Goal: Task Accomplishment & Management: Manage account settings

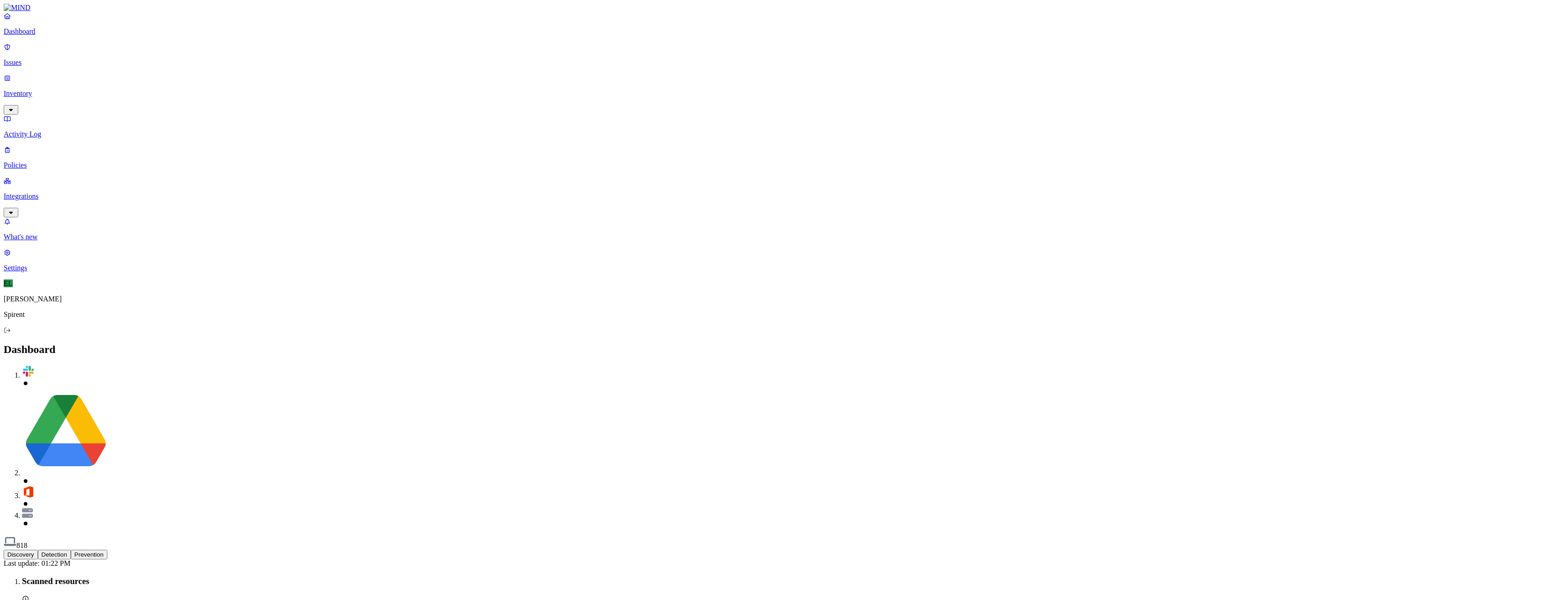
click at [21, 61] on link "Issues" at bounding box center [784, 55] width 1561 height 24
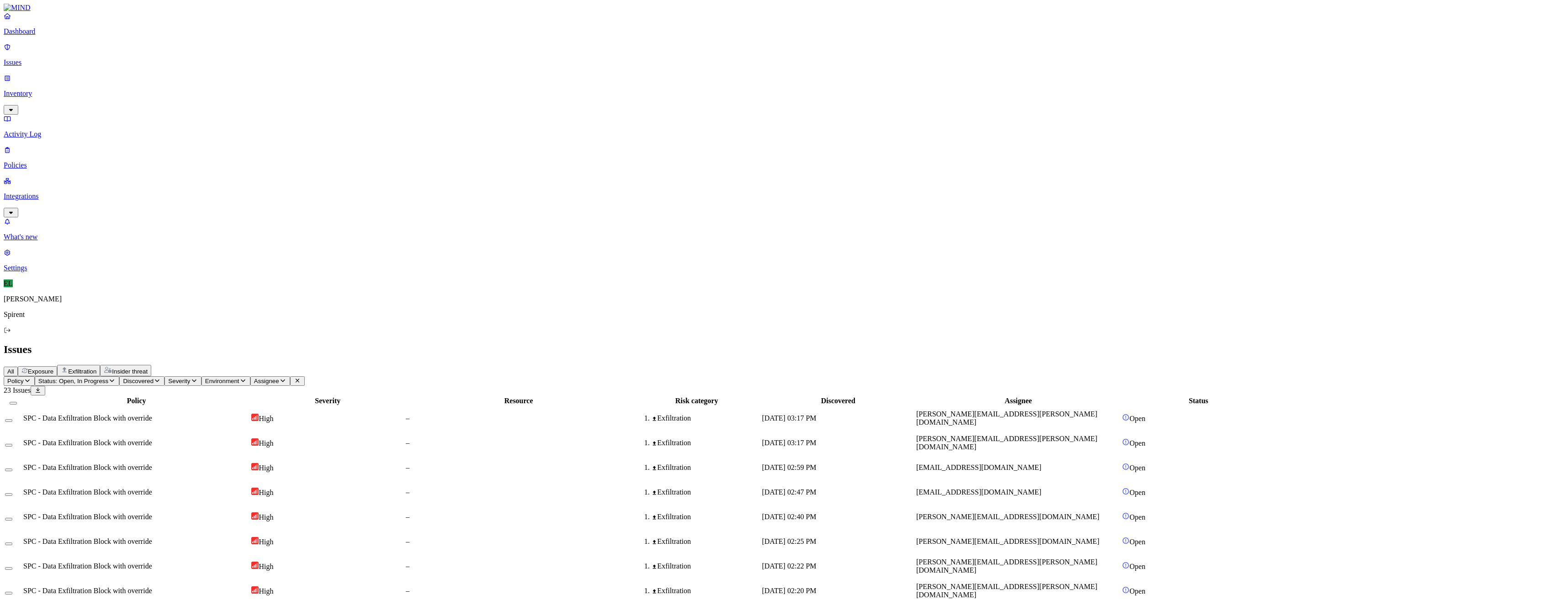
click at [153, 406] on td "SPC - Data Exfiltration Block with override" at bounding box center [136, 418] width 227 height 24
click at [22, 406] on td at bounding box center [13, 418] width 18 height 24
click at [12, 419] on button "Select row" at bounding box center [9, 420] width 7 height 3
click at [12, 447] on button "Select row" at bounding box center [9, 448] width 7 height 3
click at [145, 55] on html "Dashboard Issues Inventory Activity Log Policies Integrations What's new 1 Sett…" at bounding box center [784, 490] width 1568 height 981
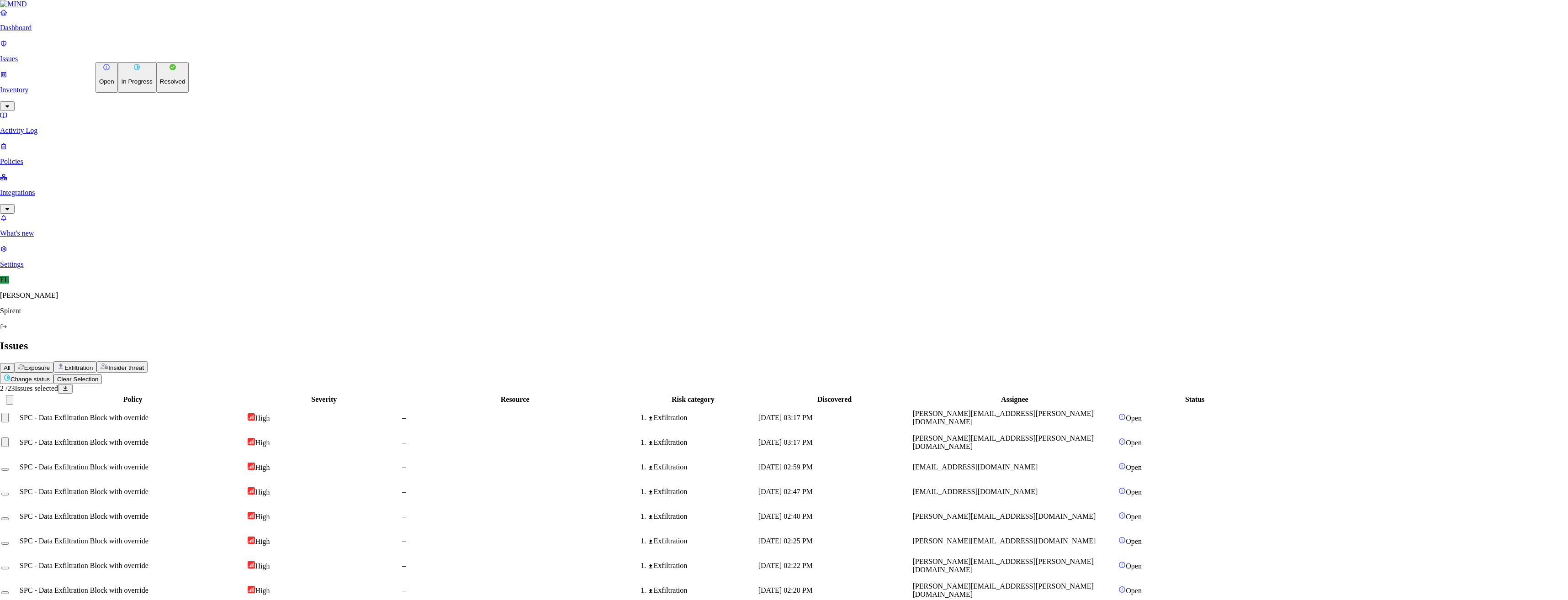
click at [160, 85] on p "Resolved" at bounding box center [173, 81] width 26 height 7
select select "Custom Reason"
type textarea "Personal"
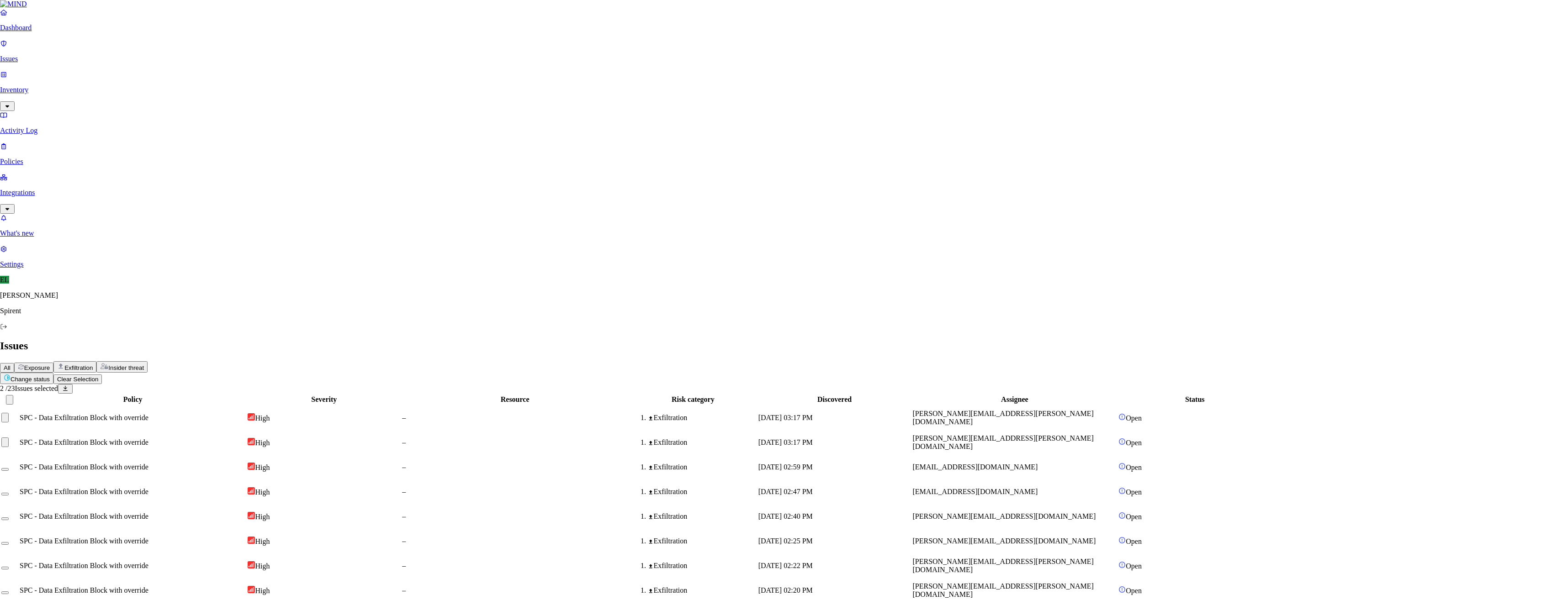
click at [153, 406] on td "SPC - Data Exfiltration Block with override" at bounding box center [136, 418] width 227 height 24
click at [22, 406] on td at bounding box center [13, 418] width 18 height 24
click at [12, 419] on button "Select row" at bounding box center [9, 420] width 7 height 3
click at [144, 52] on html "Dashboard Issues Inventory Activity Log Policies Integrations What's new 1 Sett…" at bounding box center [784, 480] width 1568 height 960
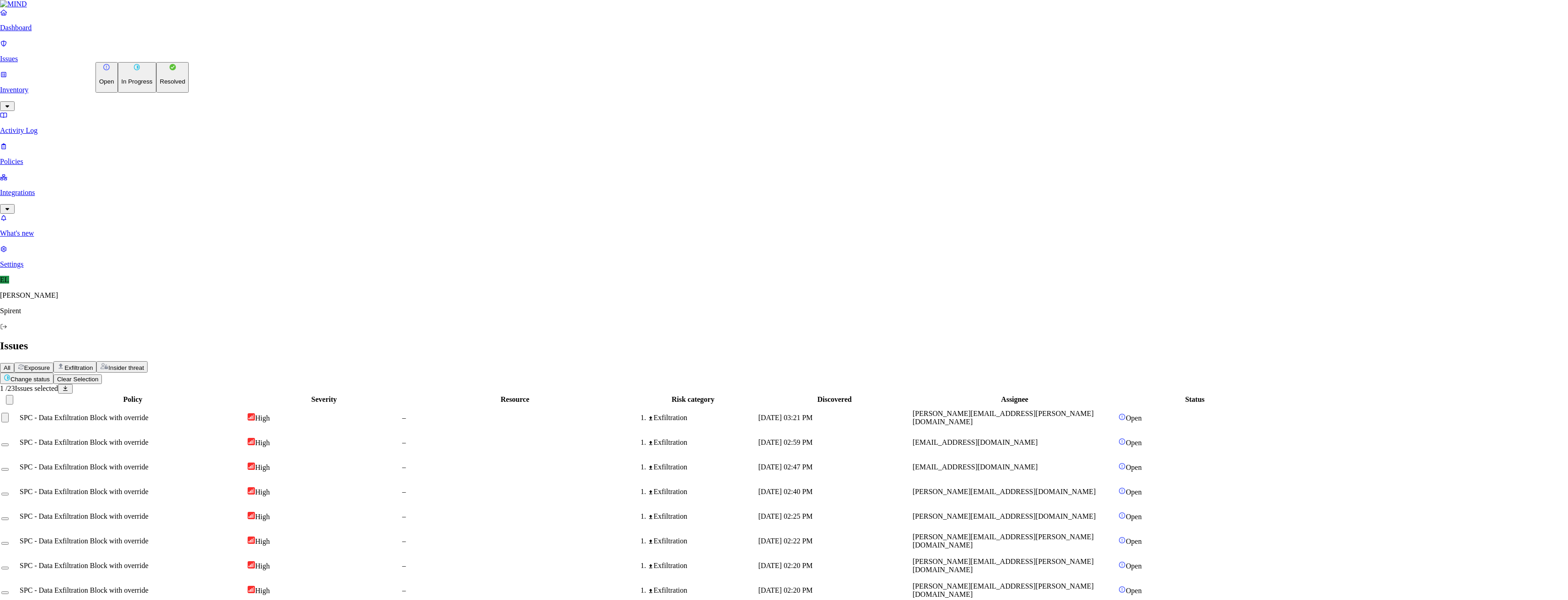
click at [156, 92] on button "Resolved" at bounding box center [173, 77] width 33 height 30
select select "Custom Reason"
type textarea "Personal"
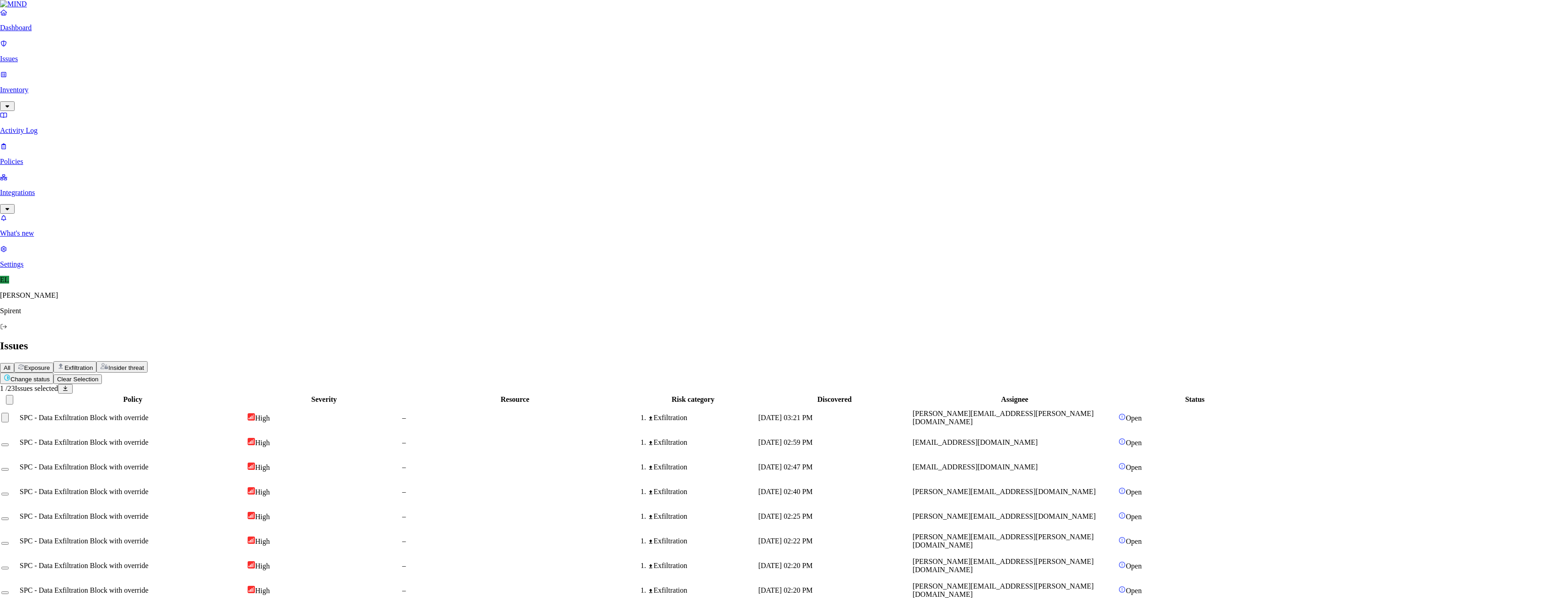
click at [234, 406] on td "SPC - Data Exfiltration Block with override" at bounding box center [136, 418] width 227 height 24
click at [12, 419] on button "Select row" at bounding box center [9, 420] width 7 height 3
click at [12, 447] on button "Select row" at bounding box center [9, 448] width 7 height 3
click at [142, 57] on html "Dashboard Issues Inventory Activity Log Policies Integrations What's new 1 Sett…" at bounding box center [784, 467] width 1568 height 935
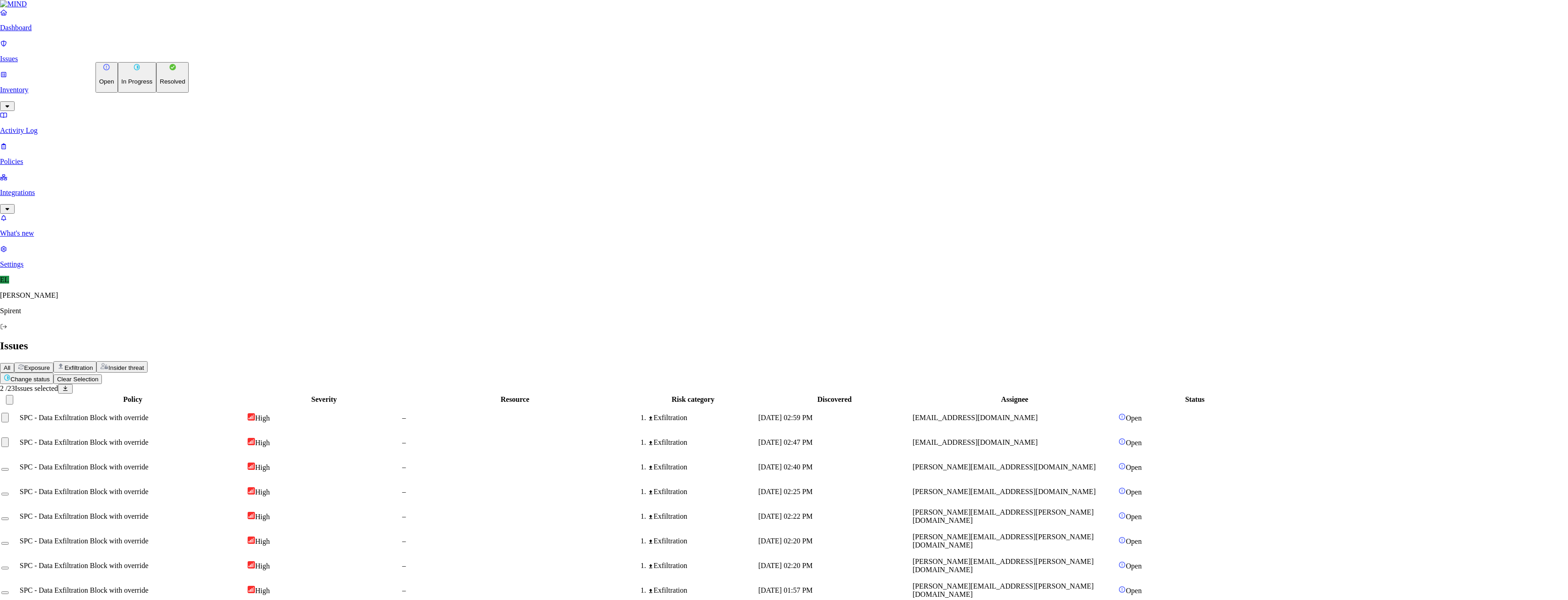
click at [160, 85] on p "Resolved" at bounding box center [173, 81] width 26 height 7
select select "Custom Reason"
type textarea "Not sensitive"
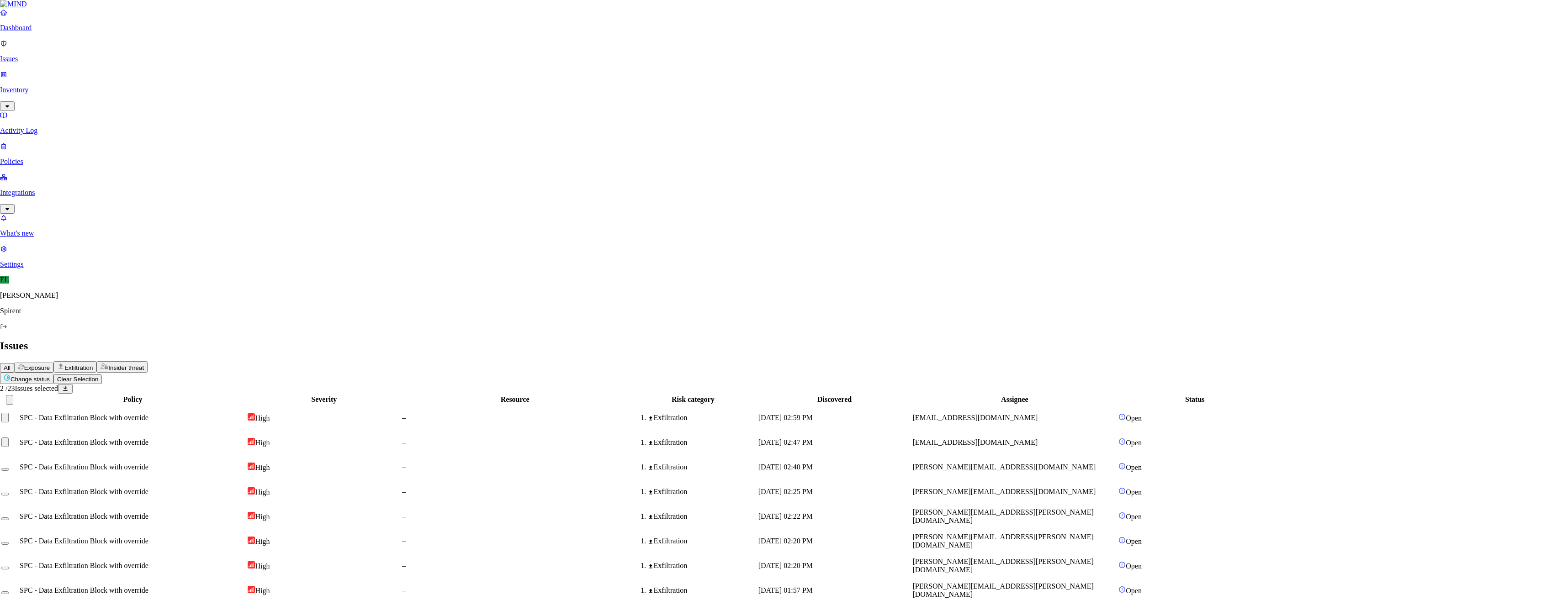
click at [760, 414] on div "Exfiltration" at bounding box center [696, 419] width 127 height 9
click at [12, 419] on button "Select row" at bounding box center [9, 420] width 7 height 3
click at [21, 442] on div at bounding box center [13, 447] width 16 height 9
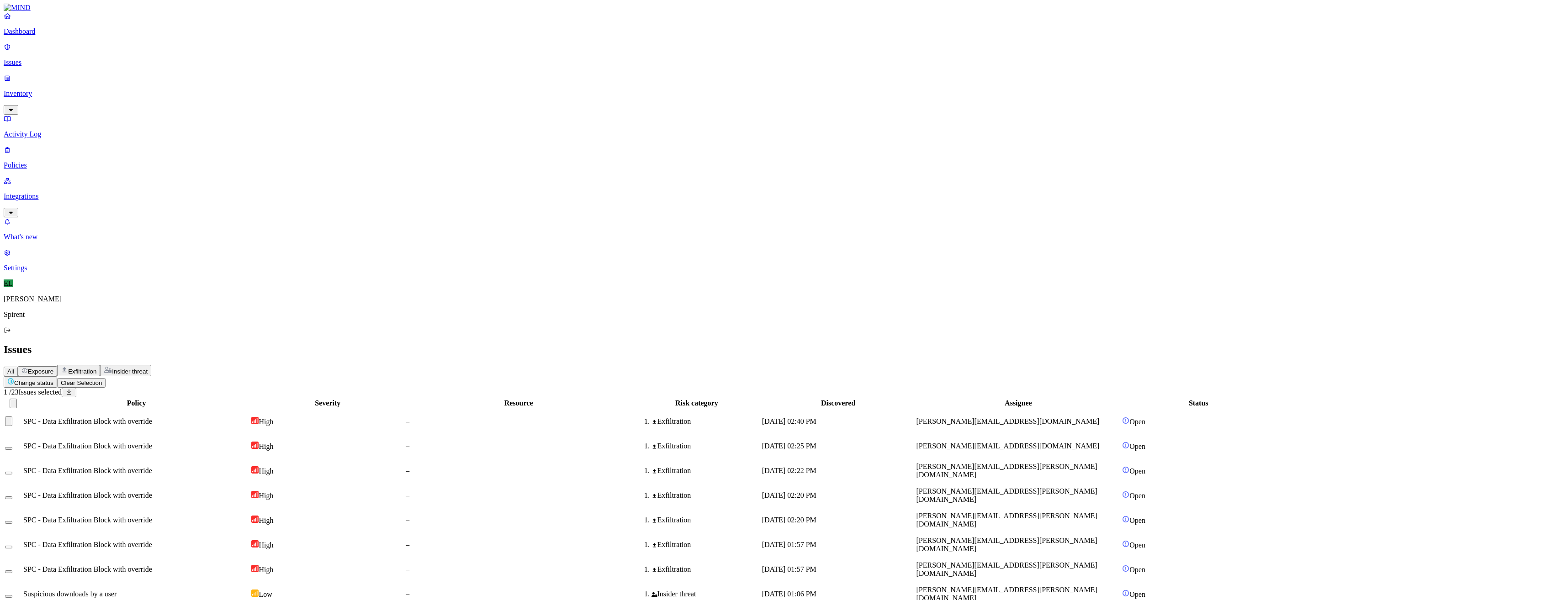
click at [12, 447] on button "Select row" at bounding box center [9, 448] width 7 height 3
click at [139, 54] on html "Dashboard Issues Inventory Activity Log Policies Integrations What's new 1 Sett…" at bounding box center [784, 441] width 1568 height 882
click at [160, 85] on p "Resolved" at bounding box center [173, 81] width 26 height 7
select select "Custom Reason"
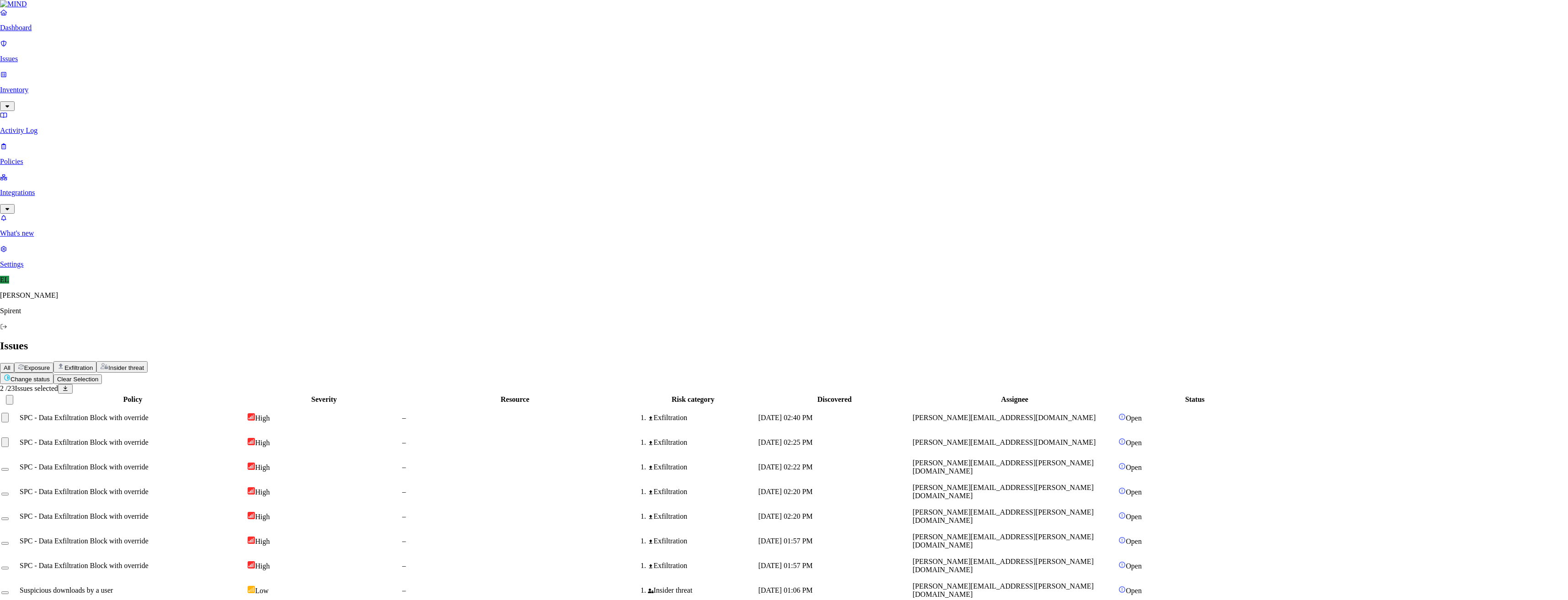
type textarea "Personal"
click at [152, 414] on span "SPC - Data Exfiltration Block with override" at bounding box center [88, 418] width 129 height 8
click at [12, 419] on button "Select row" at bounding box center [9, 420] width 7 height 3
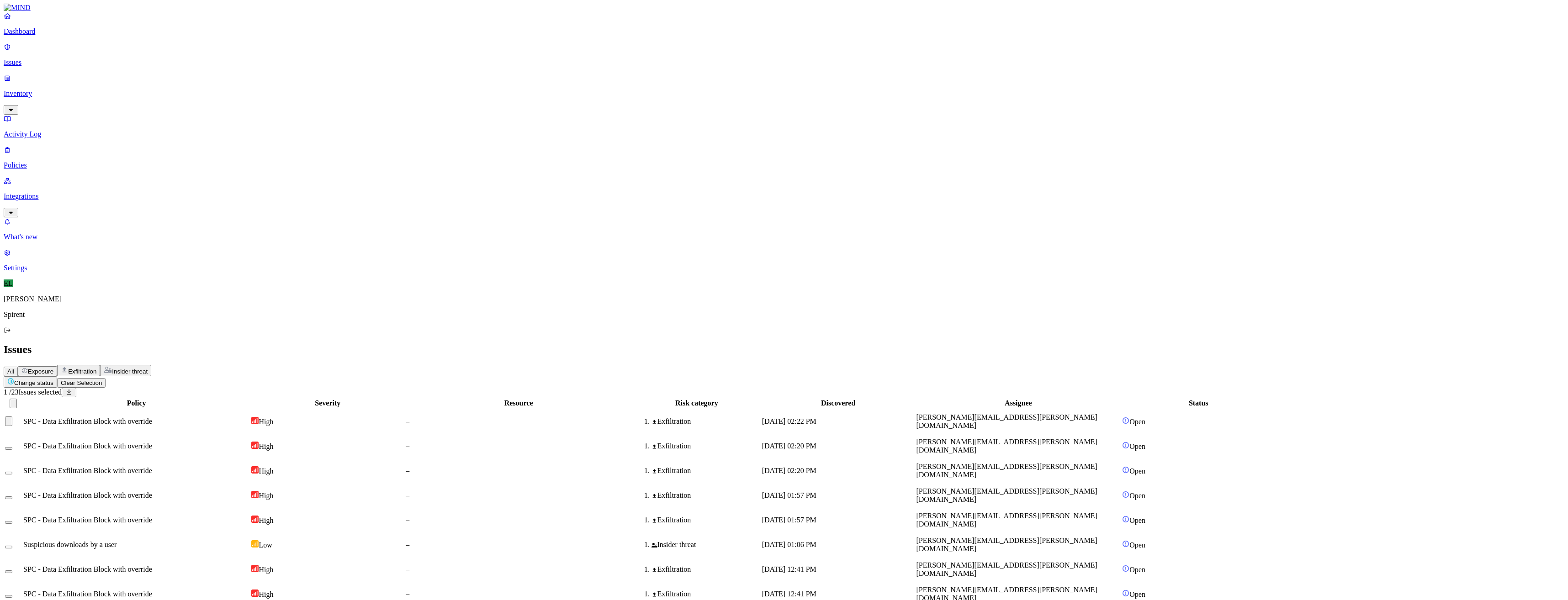
click at [12, 447] on button "Select row" at bounding box center [9, 448] width 7 height 3
click at [12, 472] on button "Select row" at bounding box center [9, 473] width 7 height 3
click at [158, 56] on html "Dashboard Issues Inventory Activity Log Policies Integrations What's new 1 Sett…" at bounding box center [784, 416] width 1568 height 832
click at [160, 85] on p "Resolved" at bounding box center [173, 81] width 26 height 7
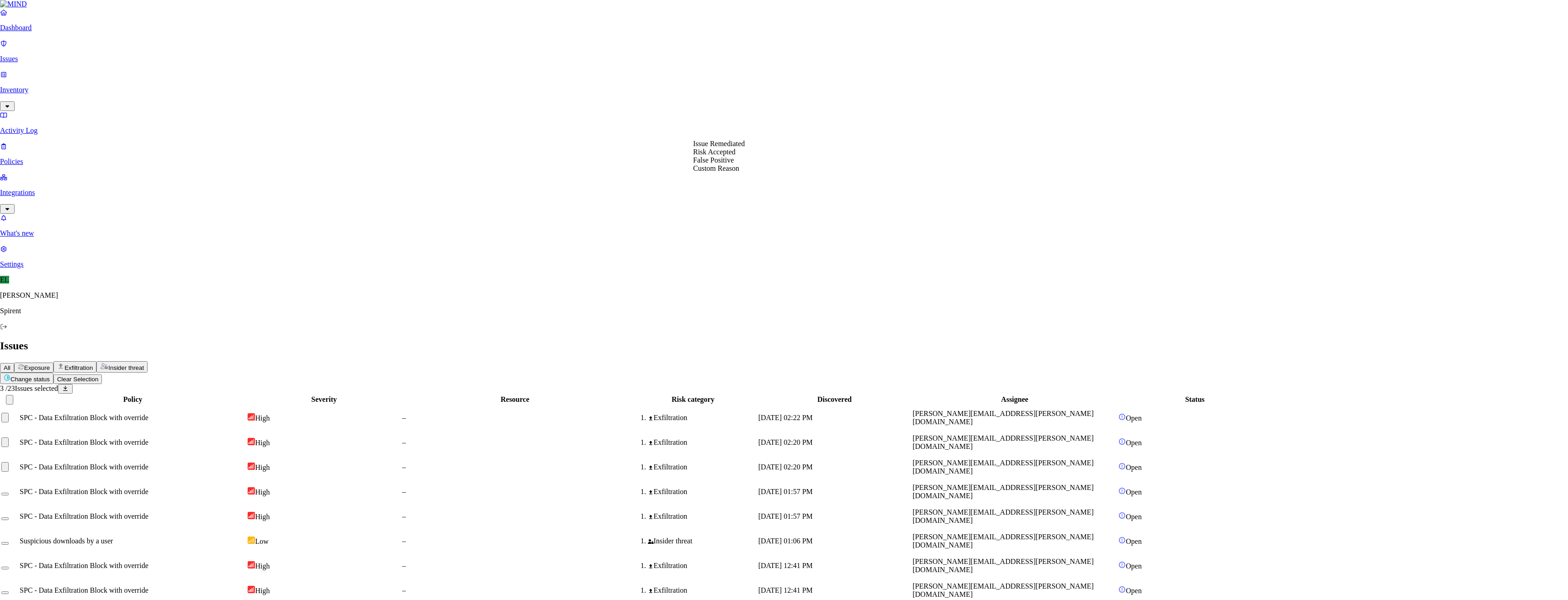
select select "Custom Reason"
type textarea "Personal"
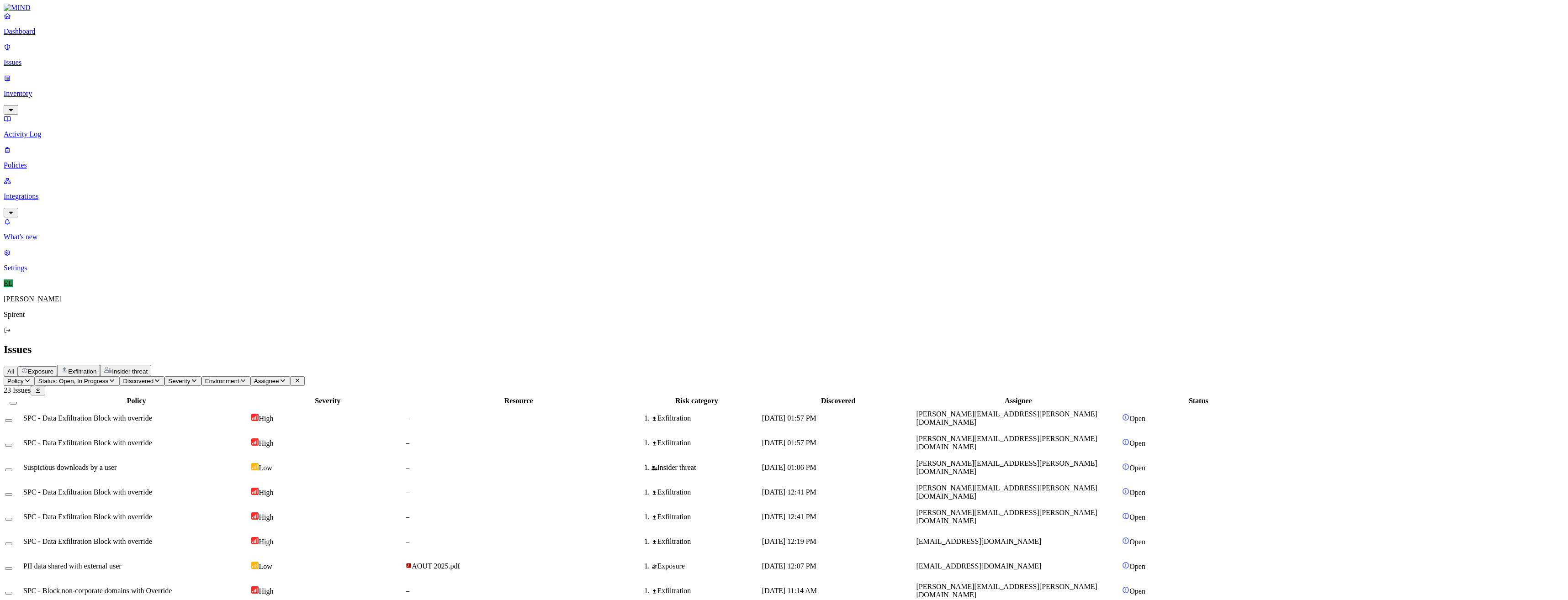
click at [152, 414] on span "SPC - Data Exfiltration Block with override" at bounding box center [88, 418] width 129 height 8
click at [12, 419] on button "Select row" at bounding box center [9, 420] width 7 height 3
click at [12, 447] on button "Select row" at bounding box center [9, 448] width 7 height 3
click at [151, 52] on html "Dashboard Issues Inventory Activity Log Policies Integrations What's new 1 Sett…" at bounding box center [784, 381] width 1568 height 762
click at [156, 92] on button "Resolved" at bounding box center [173, 77] width 33 height 30
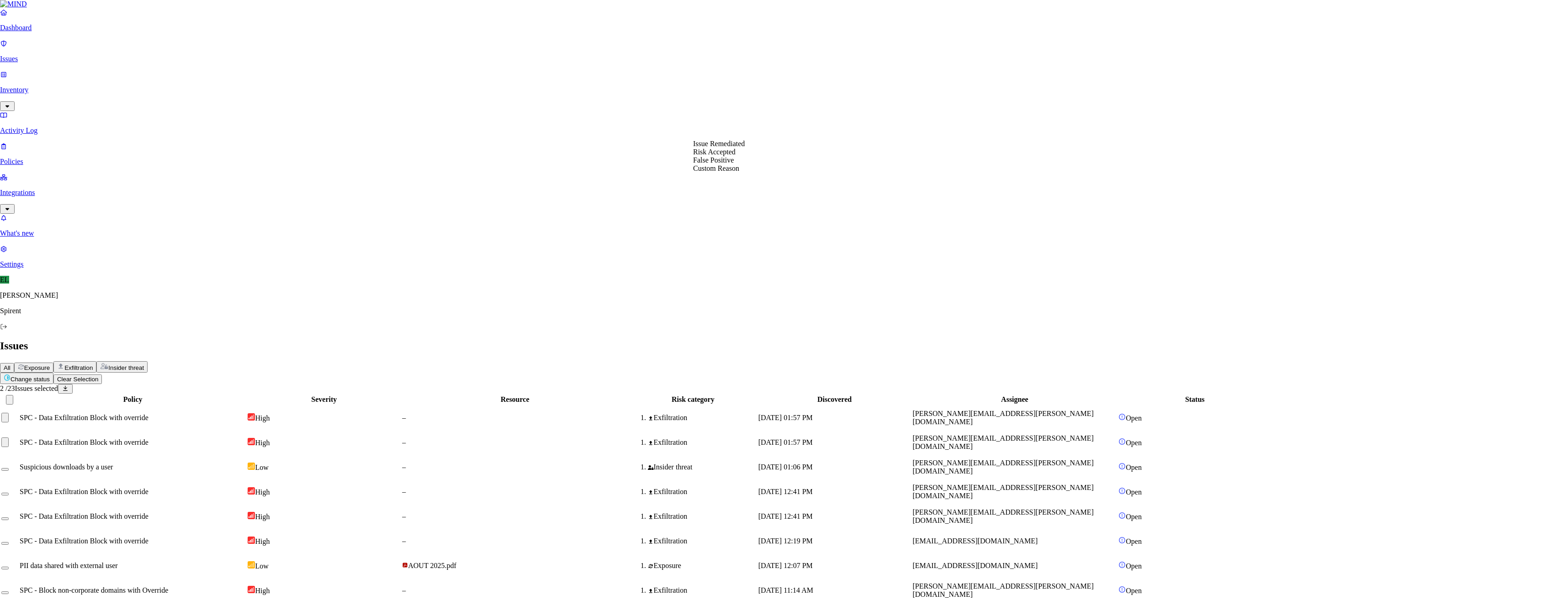
select select "Custom Reason"
type textarea "Personal"
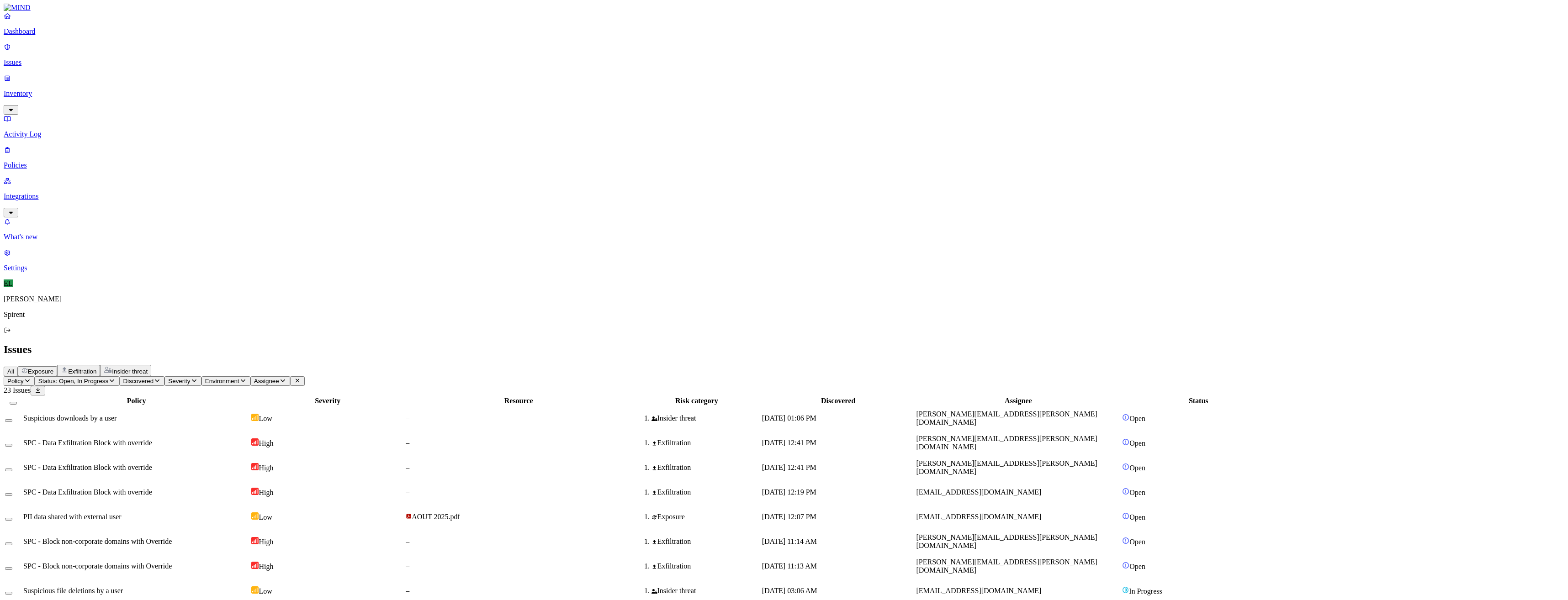
click at [1071, 410] on span "[PERSON_NAME][EMAIL_ADDRESS][PERSON_NAME][DOMAIN_NAME]" at bounding box center [1006, 418] width 181 height 16
click at [12, 419] on button "Select row" at bounding box center [9, 420] width 7 height 3
click at [141, 58] on html "Dashboard Issues Inventory Activity Log Policies Integrations What's new 1 Sett…" at bounding box center [784, 357] width 1568 height 713
click at [160, 85] on p "Resolved" at bounding box center [173, 81] width 26 height 7
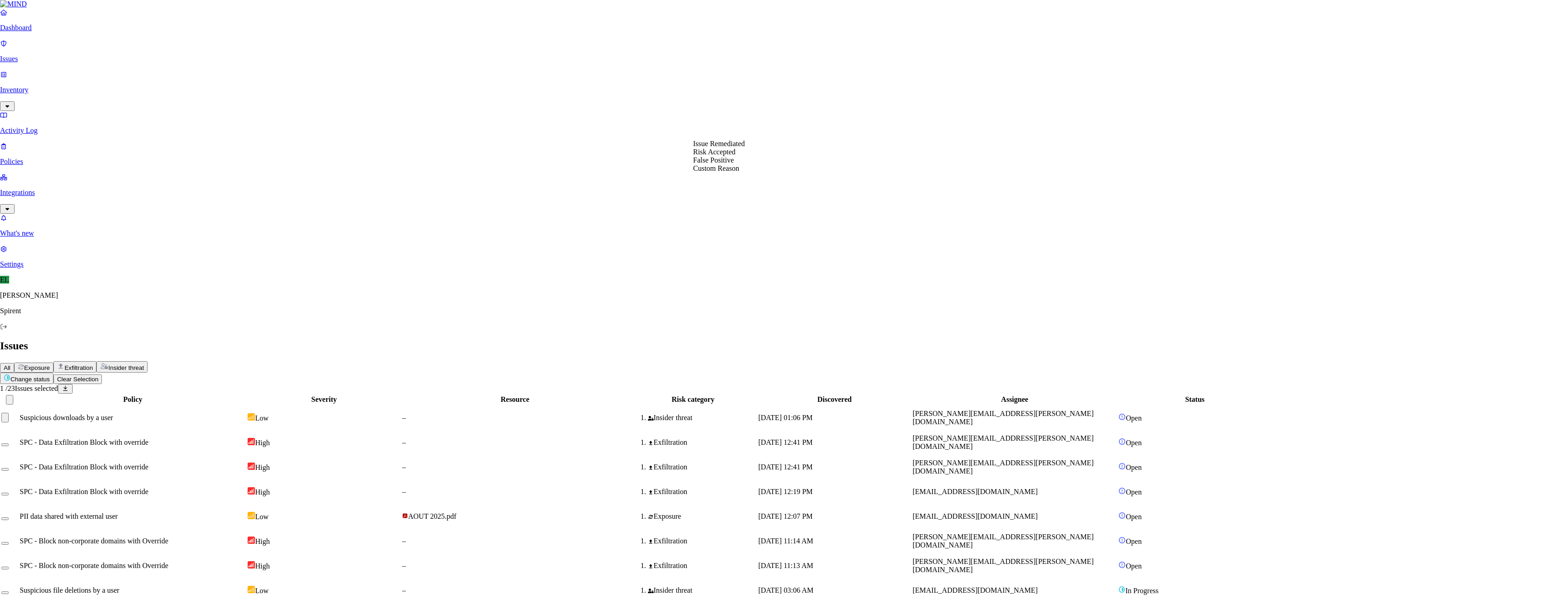
select select "Custom Reason"
type textarea "testing"
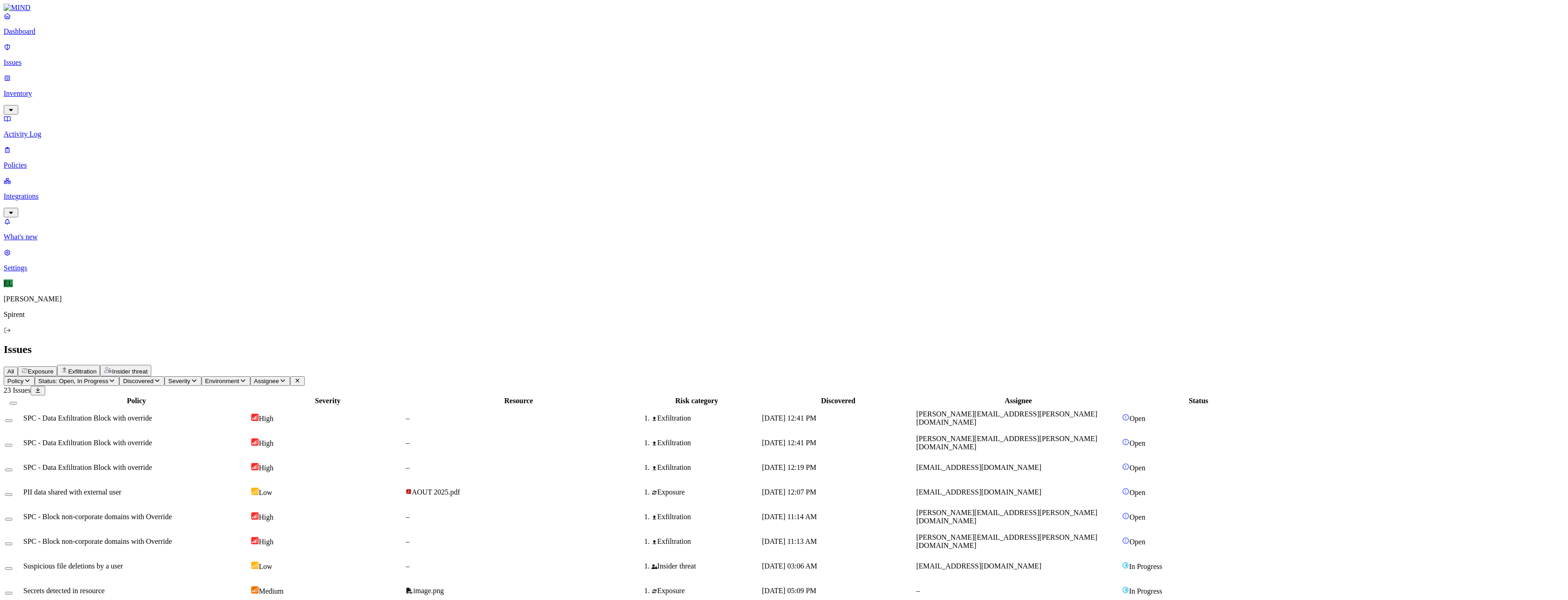
click at [152, 414] on span "SPC - Data Exfiltration Block with override" at bounding box center [88, 418] width 129 height 8
click at [22, 406] on td at bounding box center [13, 418] width 18 height 24
click at [12, 444] on button "Select row" at bounding box center [9, 445] width 7 height 3
click at [12, 422] on button "Select row" at bounding box center [9, 424] width 7 height 3
click at [144, 52] on html "Dashboard Issues Inventory Activity Log Policies Integrations What's new 1 Sett…" at bounding box center [784, 344] width 1568 height 688
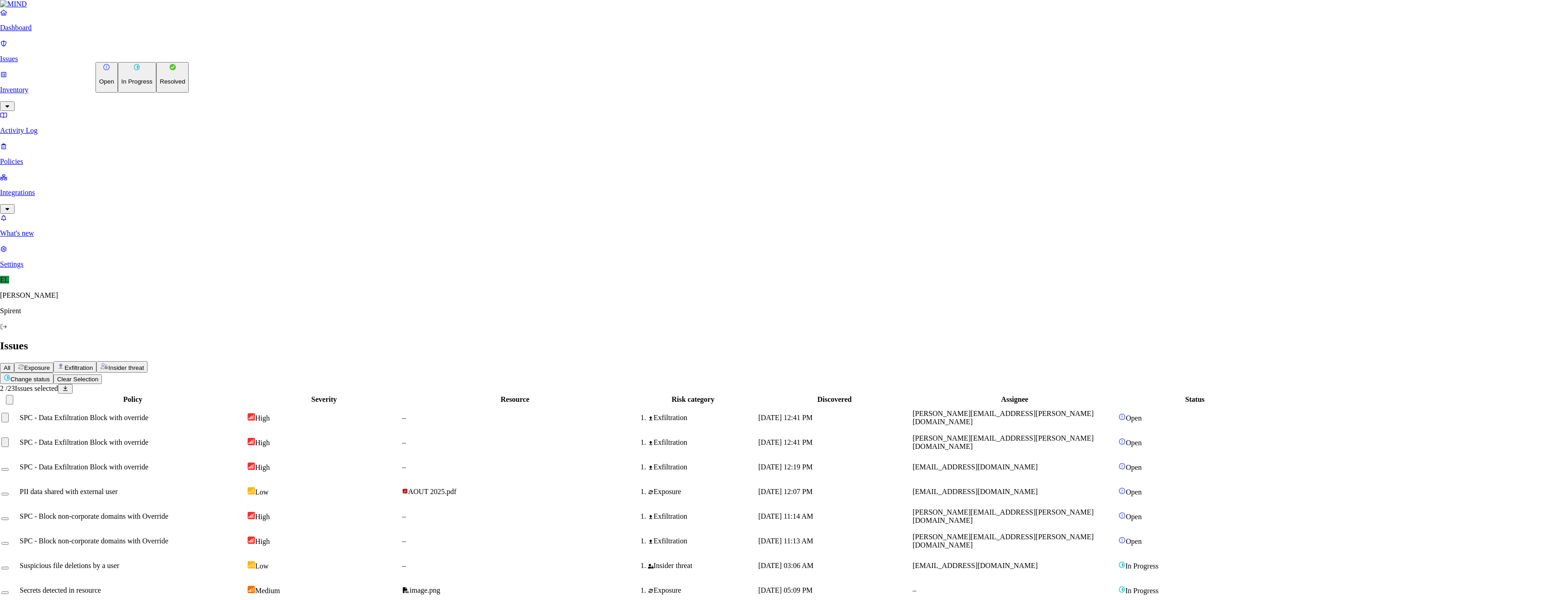
click at [156, 92] on button "Resolved" at bounding box center [173, 77] width 33 height 30
select select "Custom Reason"
type textarea "text"
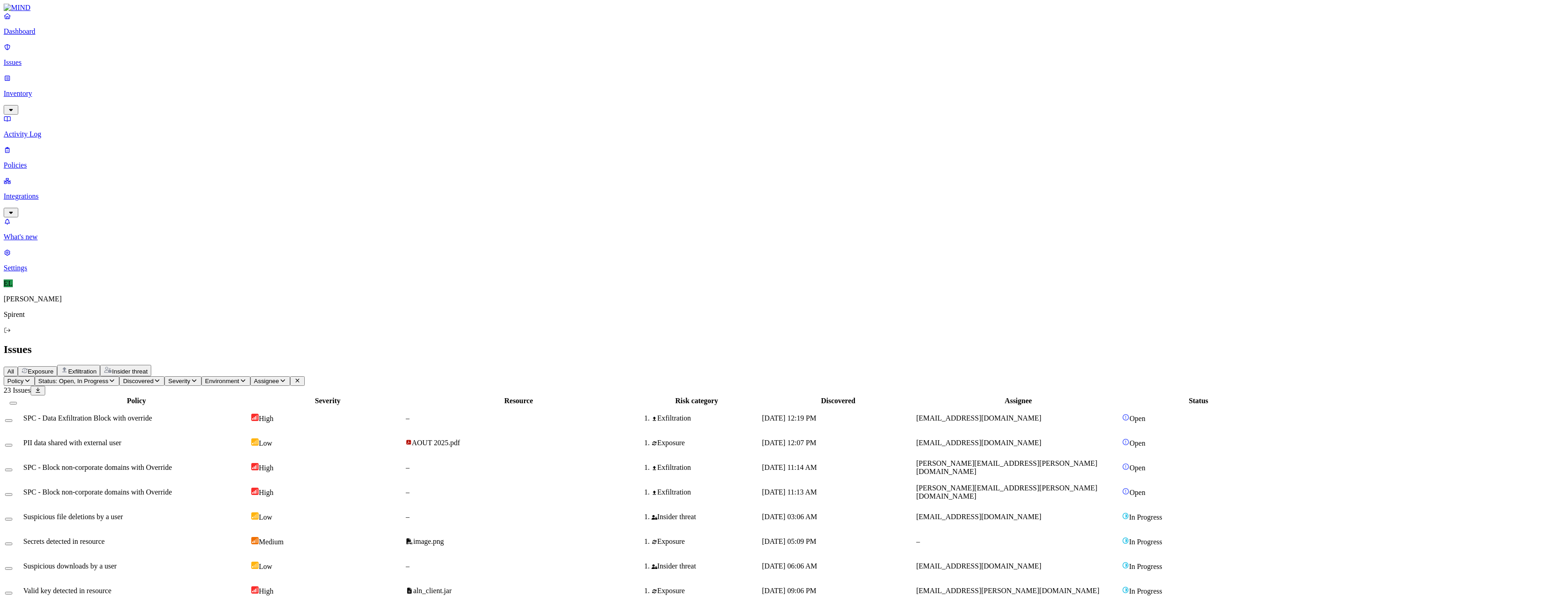
click at [152, 414] on span "SPC - Data Exfiltration Block with override" at bounding box center [88, 418] width 129 height 8
click at [22, 406] on td at bounding box center [13, 418] width 18 height 24
click at [12, 419] on button "Select row" at bounding box center [9, 420] width 7 height 3
click at [142, 56] on html "Dashboard Issues Inventory Activity Log Policies Integrations What's new 1 Sett…" at bounding box center [784, 319] width 1568 height 639
click at [160, 85] on p "Resolved" at bounding box center [173, 81] width 26 height 7
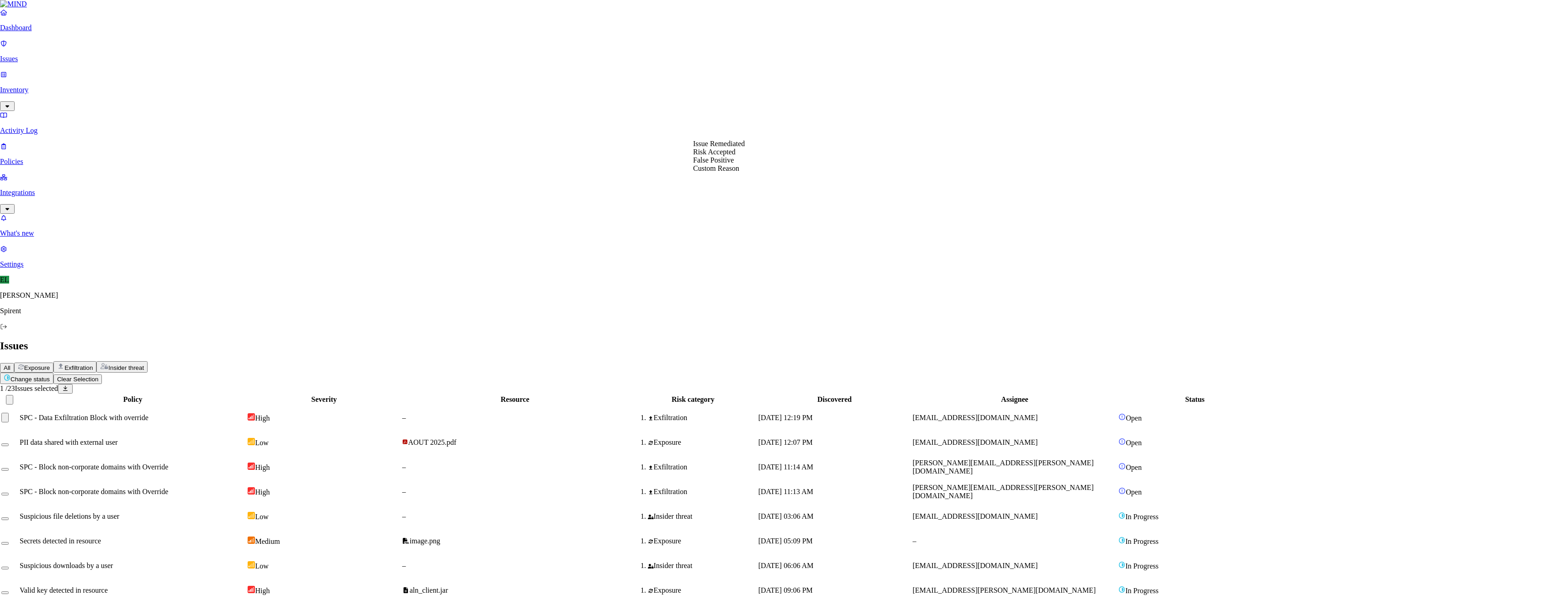
select select "Custom Reason"
type textarea "text"
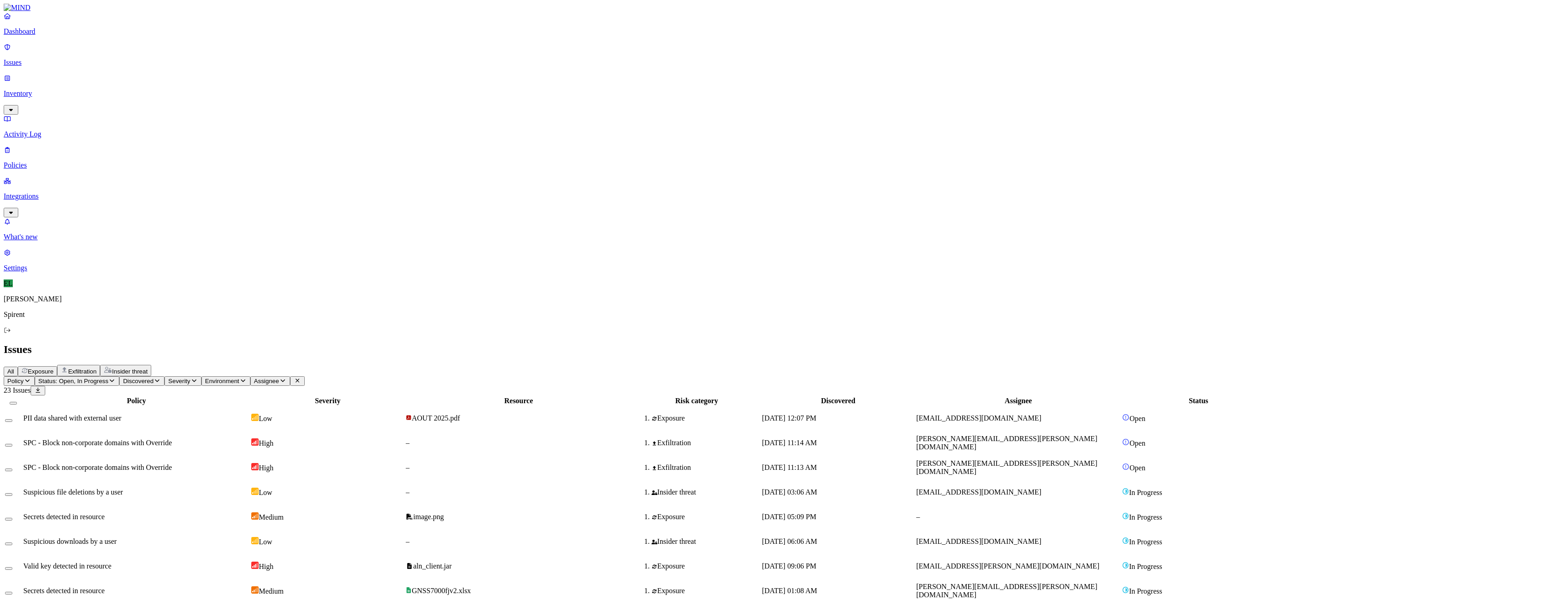
click at [1049, 435] on span "[PERSON_NAME][EMAIL_ADDRESS][PERSON_NAME][DOMAIN_NAME]" at bounding box center [1006, 443] width 181 height 16
click at [12, 444] on button "Select row" at bounding box center [9, 445] width 7 height 3
click at [12, 472] on button "Select row" at bounding box center [9, 473] width 7 height 3
click at [155, 57] on html "Dashboard Issues Inventory Activity Log Policies Integrations What's new 1 Sett…" at bounding box center [784, 305] width 1568 height 611
click at [160, 85] on p "Resolved" at bounding box center [173, 81] width 26 height 7
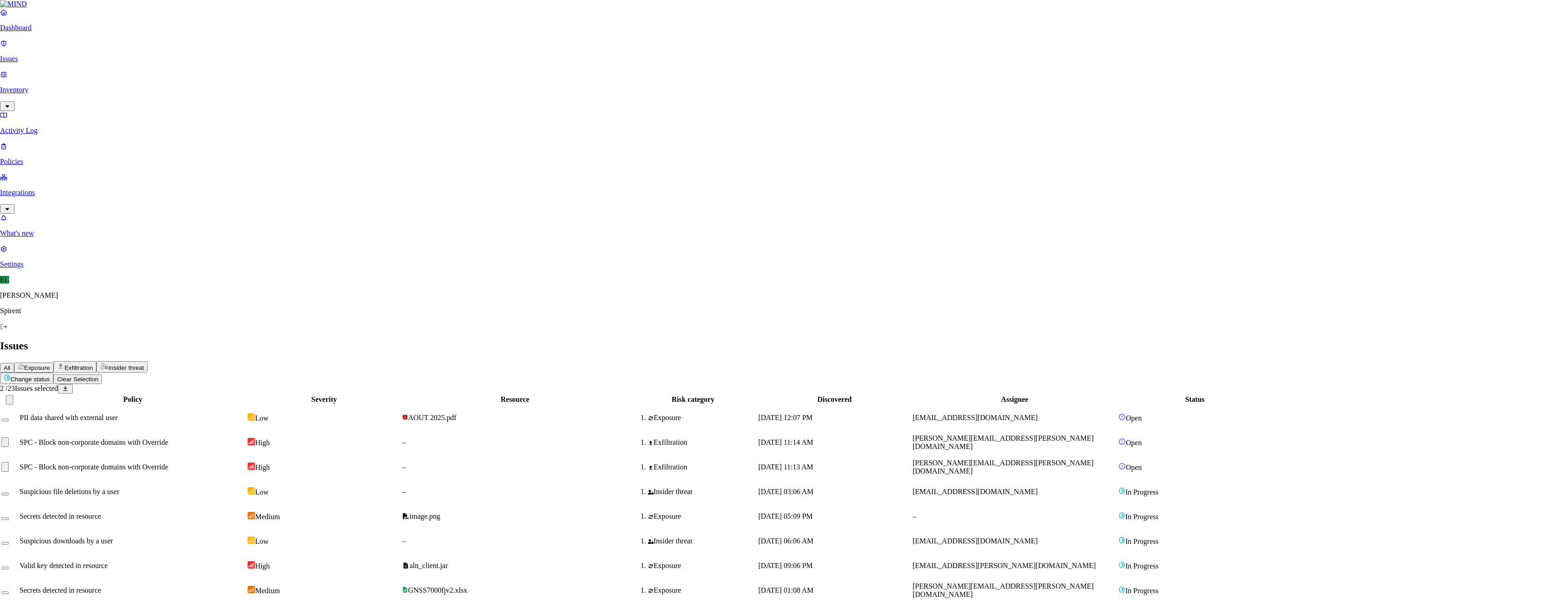
select select "Custom Reason"
type textarea "Personal"
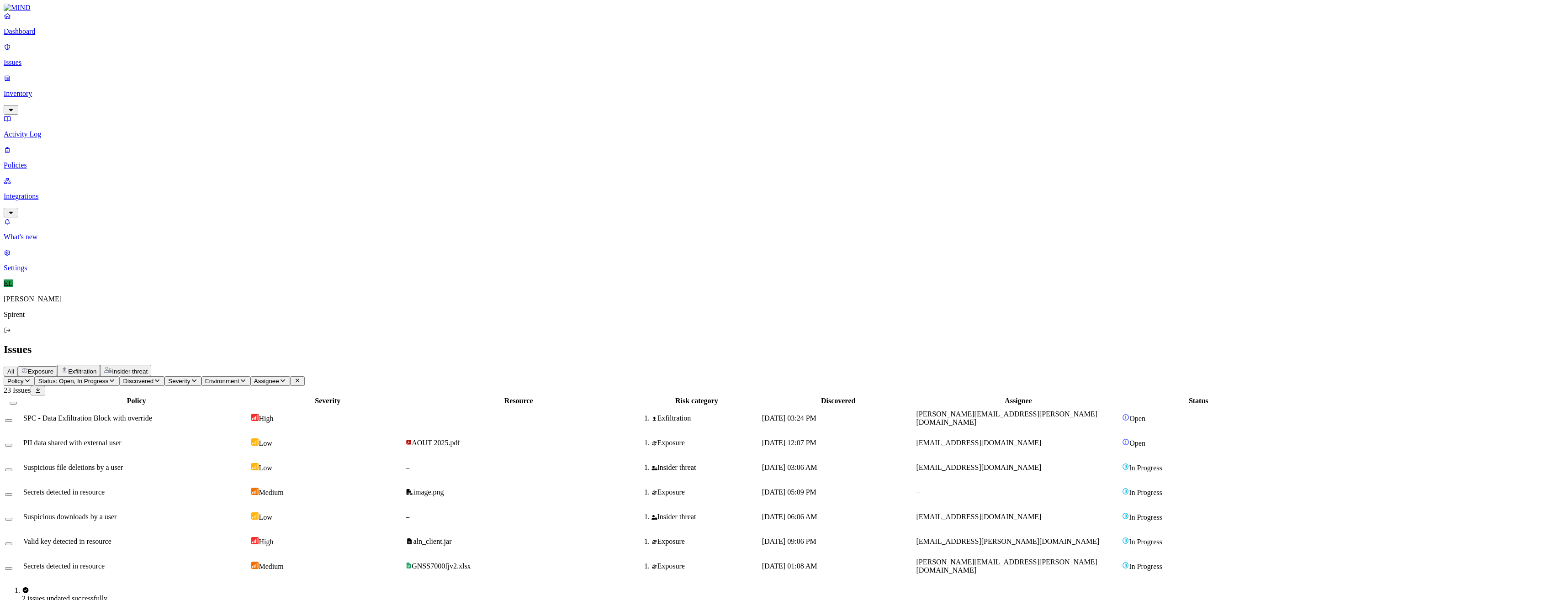
click at [915, 414] on div "[DATE] 03:24 PM" at bounding box center [838, 419] width 153 height 9
click at [12, 419] on button "Select row" at bounding box center [9, 420] width 7 height 3
click at [150, 52] on html "Dashboard Issues Inventory Activity Log Policies Integrations What's new 1 Sett…" at bounding box center [784, 295] width 1568 height 590
click at [160, 85] on p "Resolved" at bounding box center [173, 81] width 26 height 7
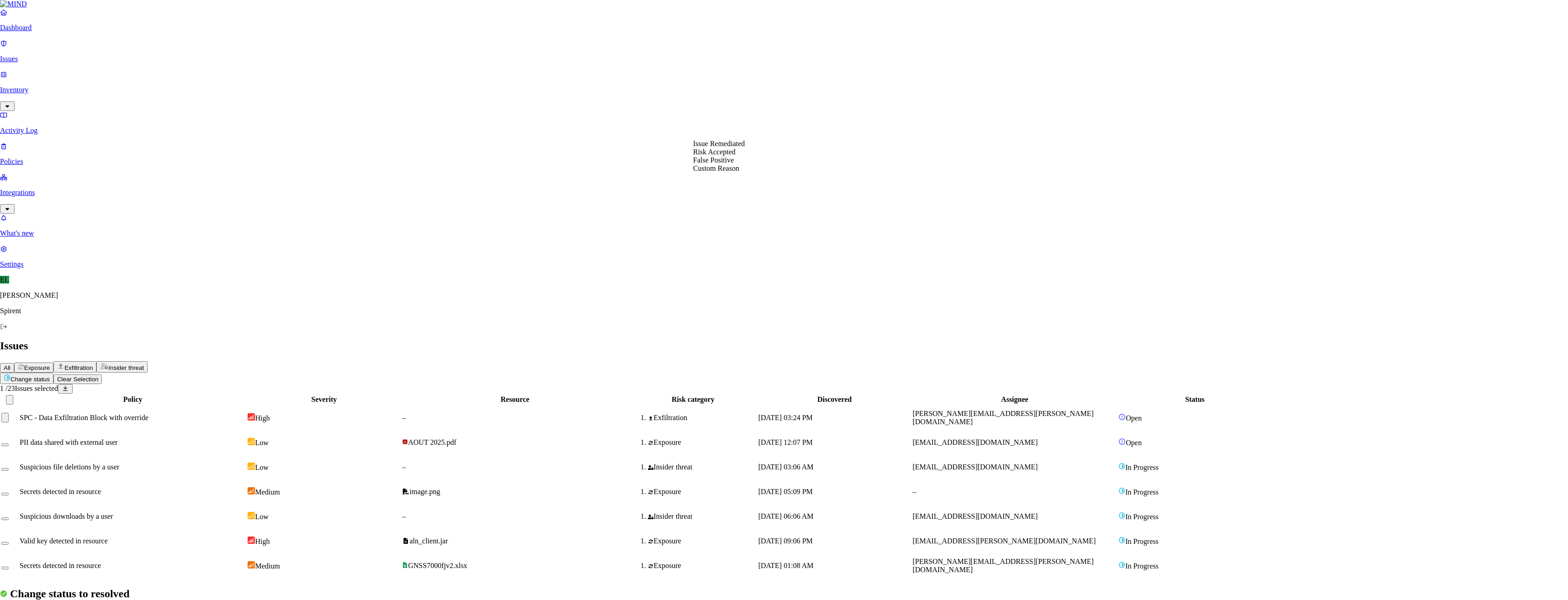
select select "Custom Reason"
type textarea "Personal"
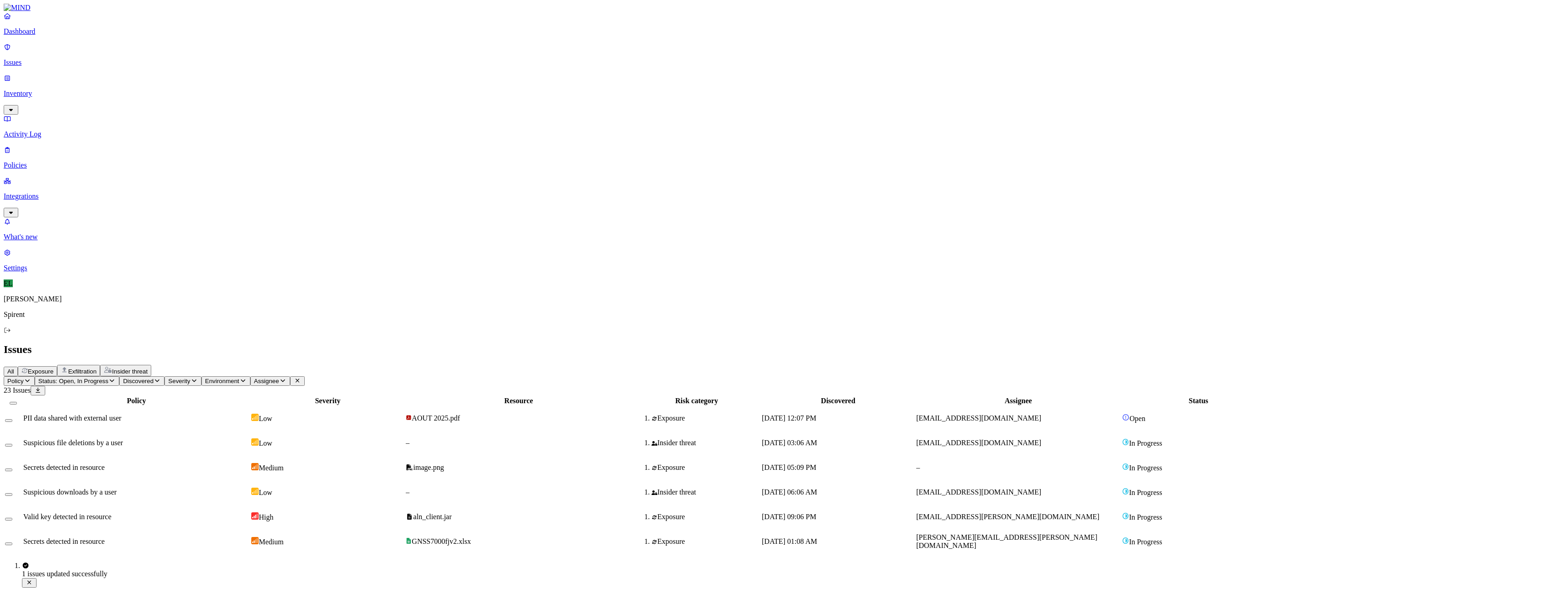
click at [404, 414] on div "Low" at bounding box center [327, 418] width 153 height 9
click at [22, 406] on td at bounding box center [13, 418] width 18 height 24
click at [12, 419] on button "Select row" at bounding box center [9, 420] width 7 height 3
click at [142, 55] on html "Dashboard Issues Inventory Activity Log Policies Integrations What's new 1 Sett…" at bounding box center [784, 281] width 1568 height 561
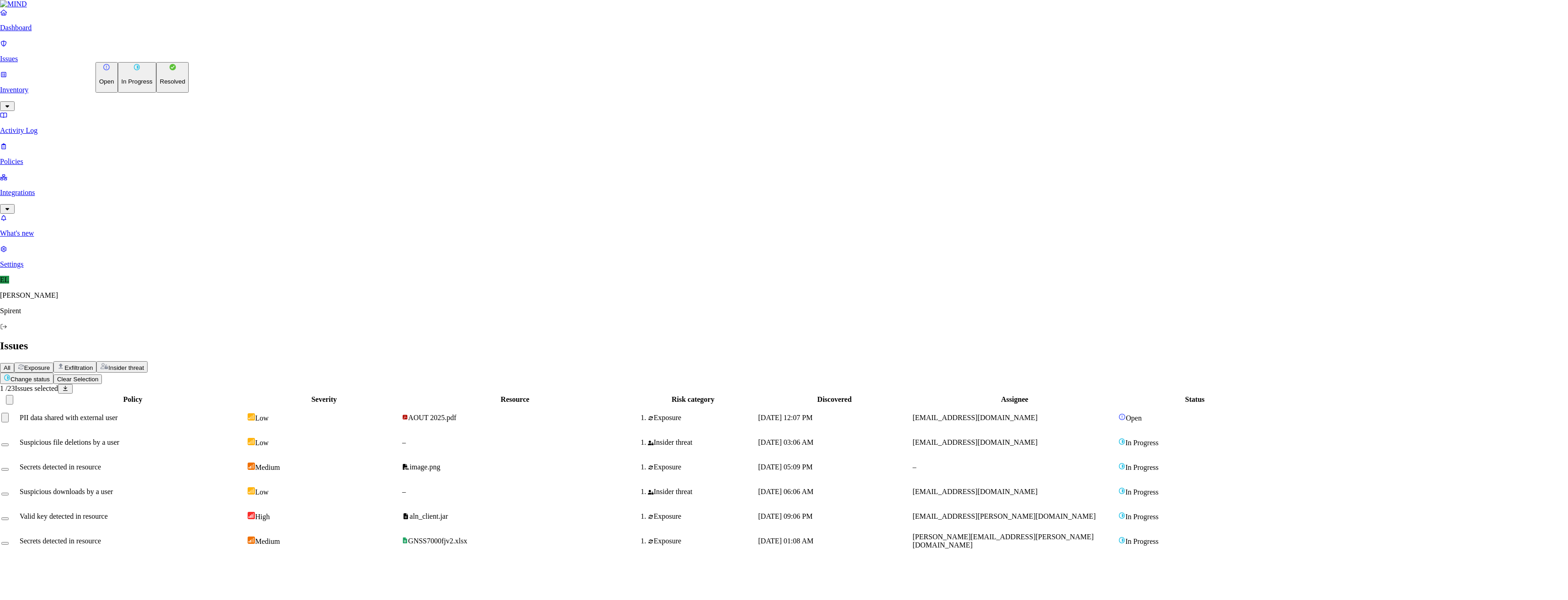
click at [160, 85] on p "Resolved" at bounding box center [173, 81] width 26 height 7
select select "Risk Accepted"
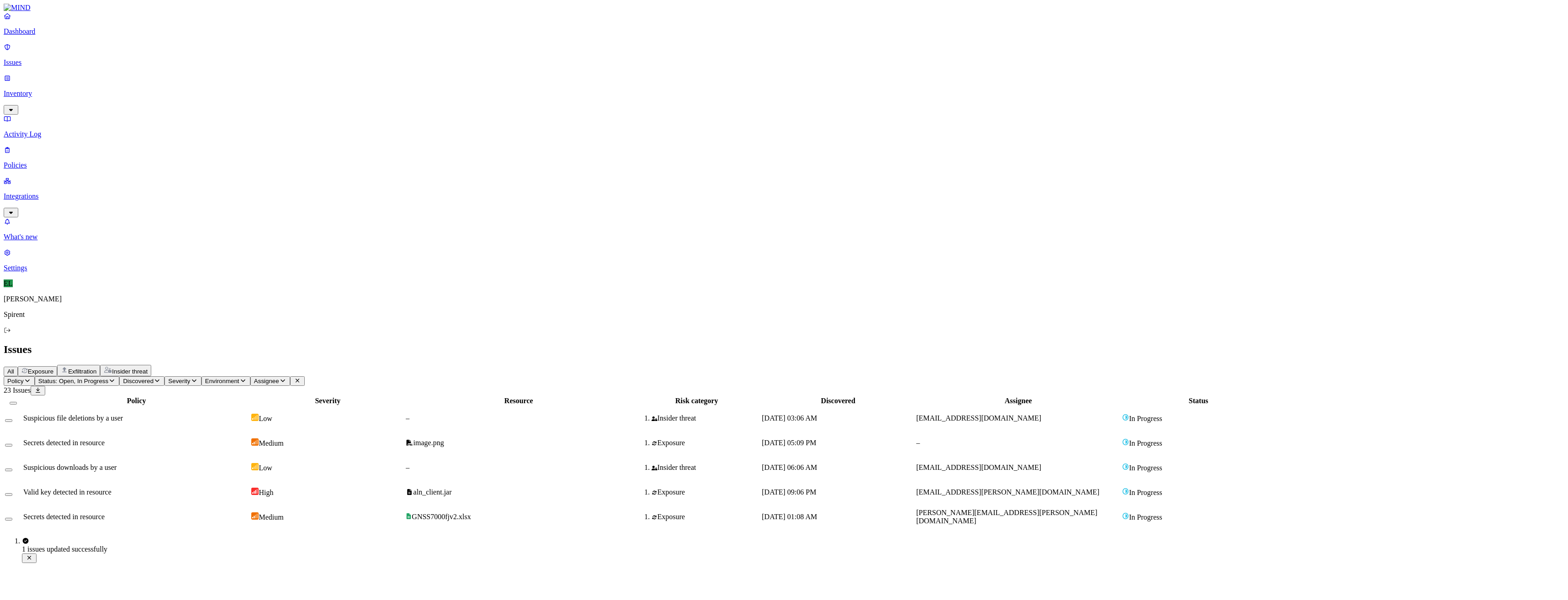
click at [471, 513] on span "GNSS7000fjv2.xlsx" at bounding box center [441, 517] width 59 height 8
click at [15, 539] on icon "button" at bounding box center [11, 542] width 7 height 6
